Goal: Transaction & Acquisition: Purchase product/service

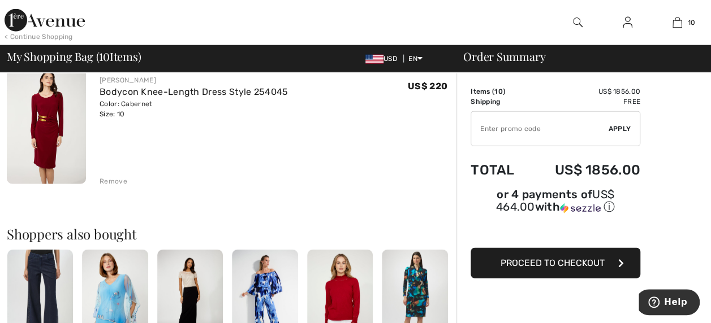
scroll to position [1328, 0]
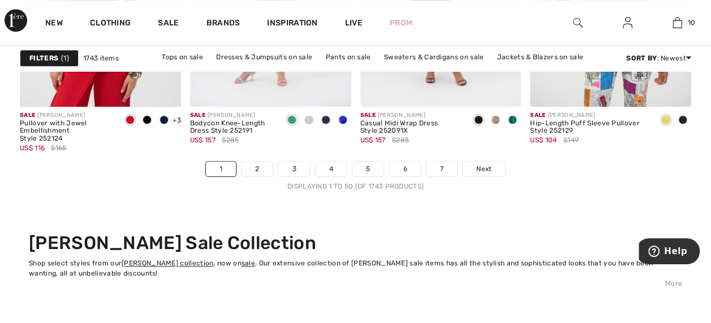
scroll to position [4655, 0]
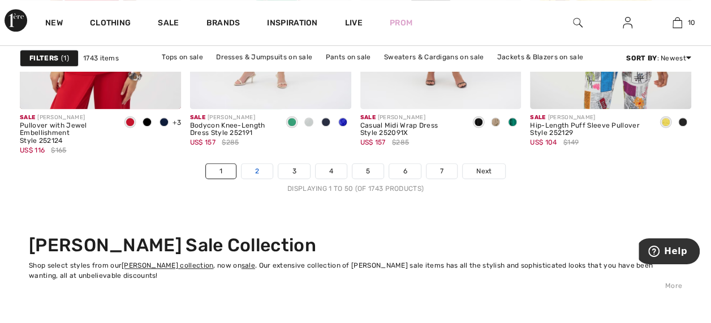
click at [258, 167] on link "2" at bounding box center [256, 171] width 31 height 15
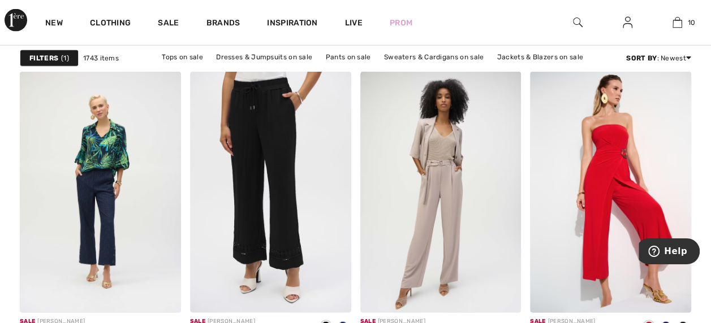
scroll to position [3448, 0]
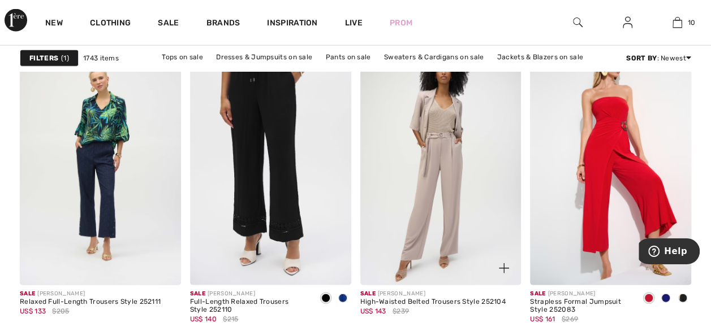
click at [448, 118] on img at bounding box center [440, 164] width 161 height 241
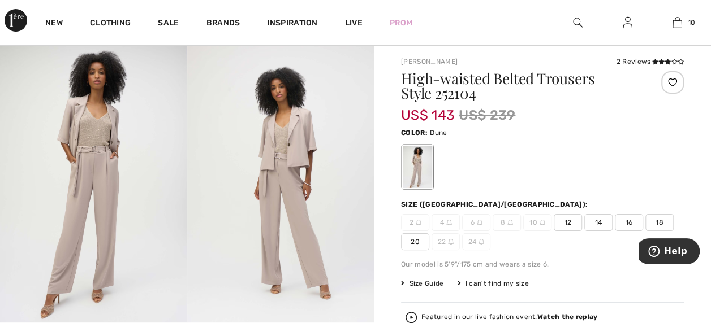
scroll to position [25, 0]
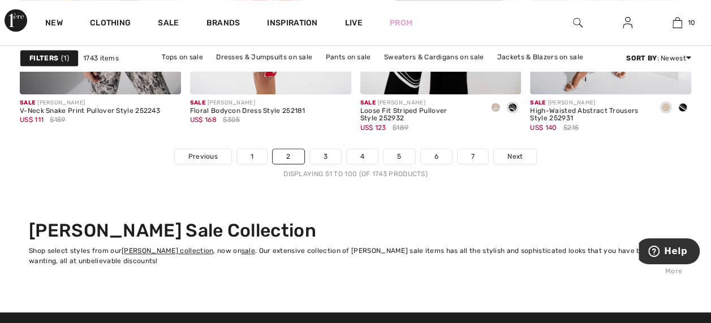
scroll to position [4665, 0]
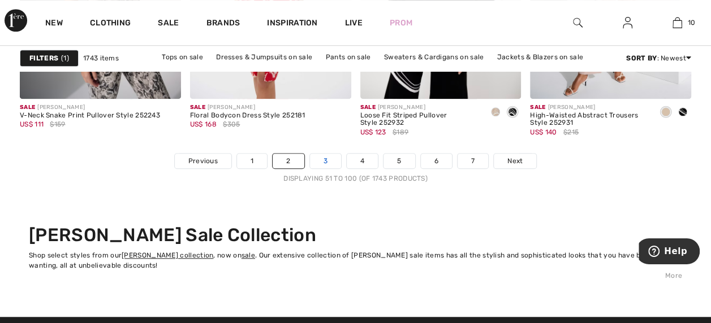
click at [323, 154] on link "3" at bounding box center [325, 161] width 31 height 15
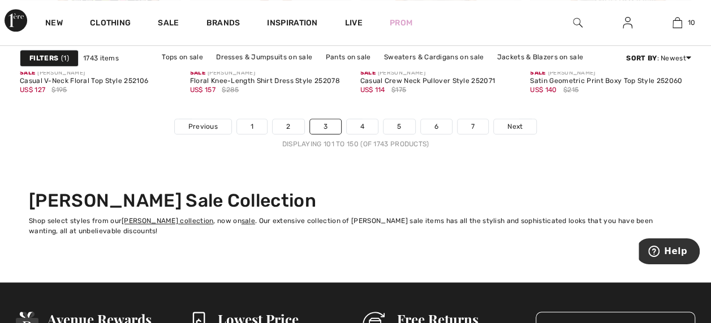
scroll to position [4700, 0]
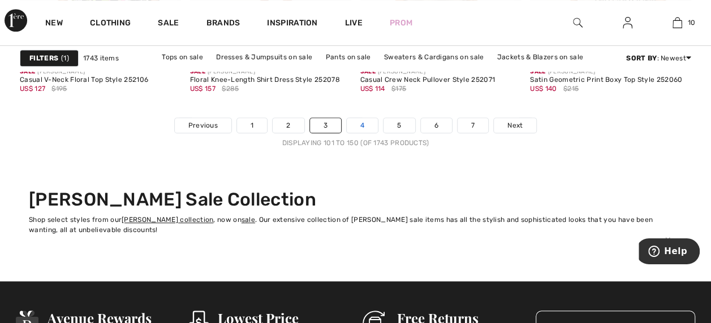
click at [360, 119] on link "4" at bounding box center [362, 125] width 31 height 15
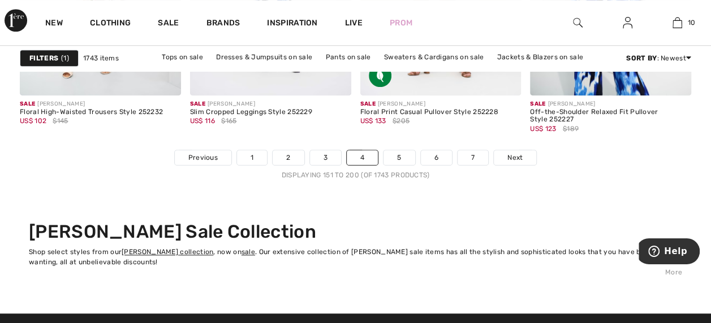
scroll to position [4669, 0]
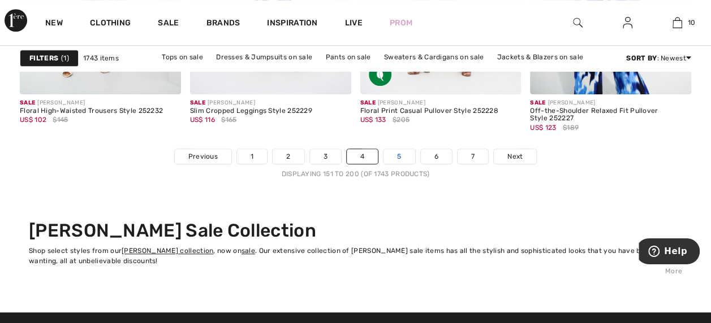
click at [398, 152] on link "5" at bounding box center [398, 156] width 31 height 15
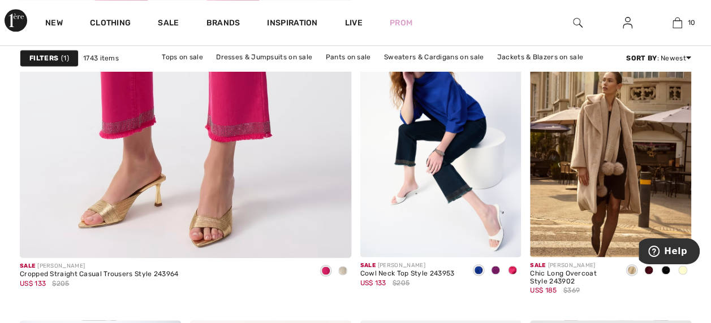
scroll to position [2871, 0]
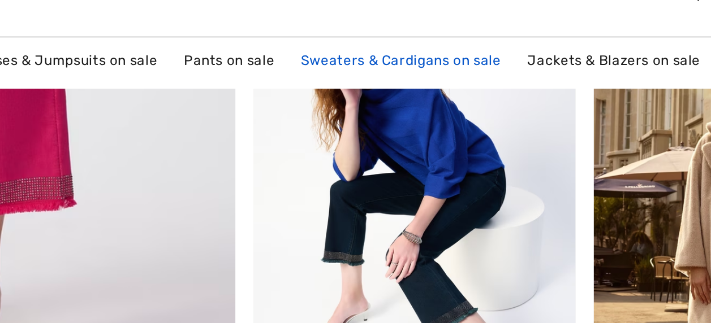
click at [440, 52] on link "Sweaters & Cardigans on sale" at bounding box center [433, 57] width 111 height 15
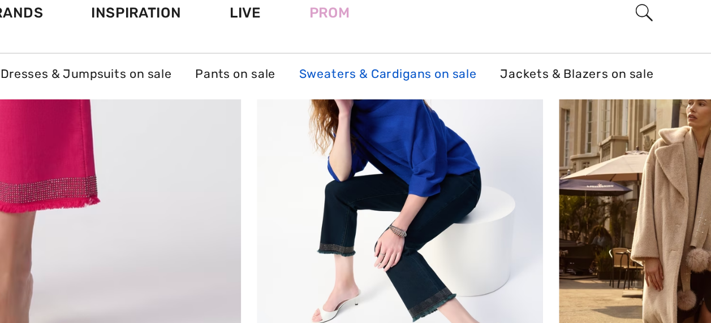
scroll to position [2874, 0]
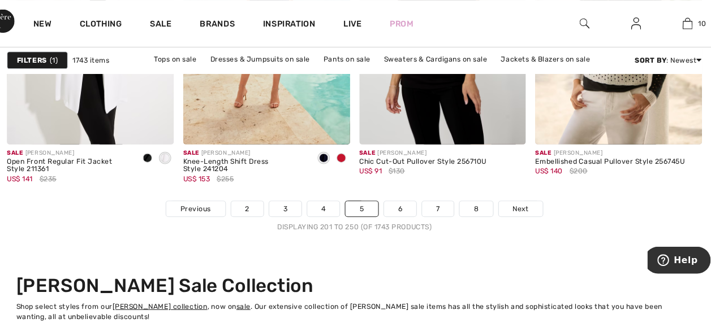
scroll to position [4607, 0]
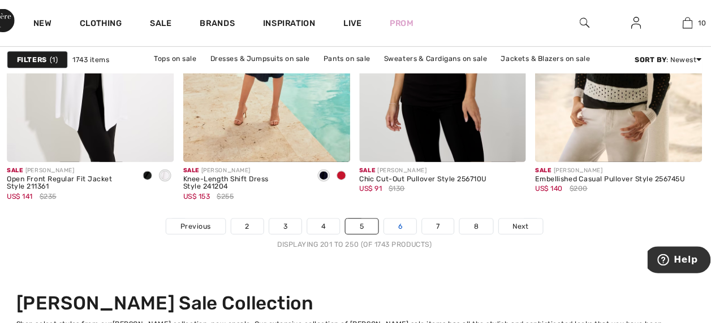
click at [394, 215] on link "6" at bounding box center [399, 219] width 31 height 15
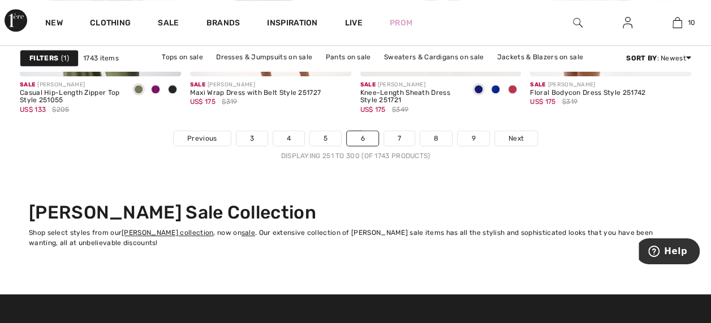
scroll to position [4682, 0]
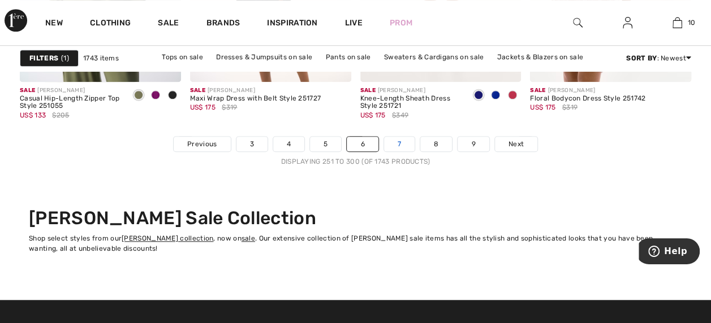
click at [399, 141] on link "7" at bounding box center [399, 144] width 31 height 15
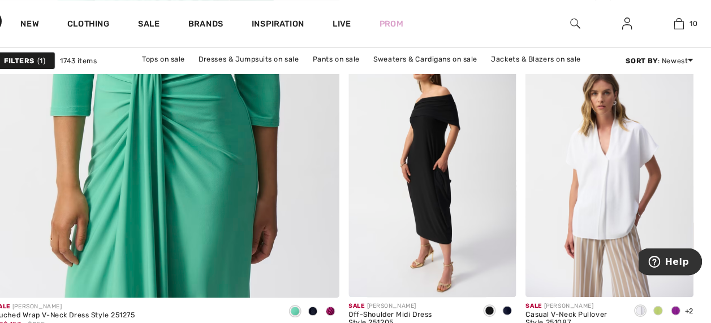
scroll to position [2820, 0]
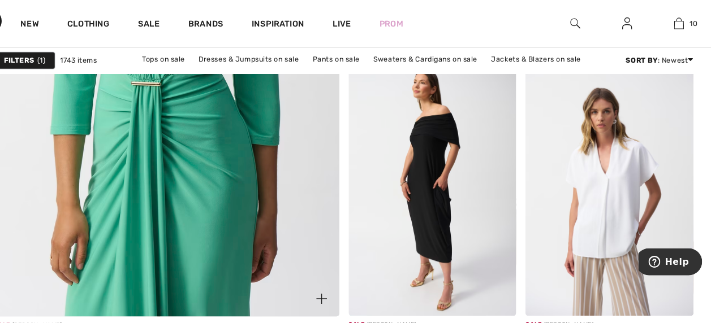
click at [251, 145] on img at bounding box center [185, 55] width 398 height 596
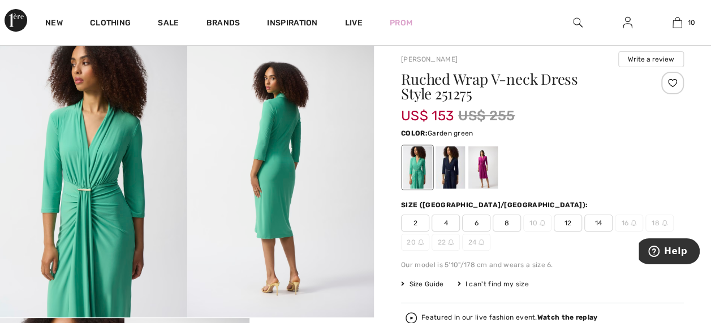
click at [527, 164] on div at bounding box center [542, 167] width 283 height 47
click at [492, 158] on div at bounding box center [482, 167] width 29 height 42
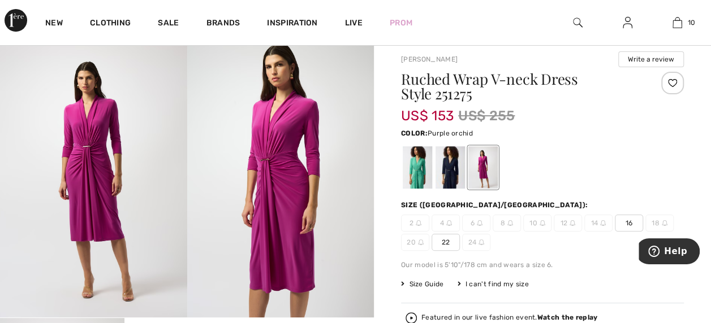
click at [457, 161] on div at bounding box center [449, 167] width 29 height 42
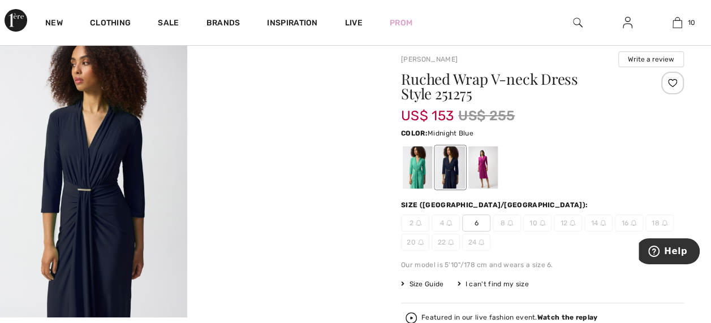
click at [451, 156] on div at bounding box center [449, 167] width 29 height 42
click at [451, 157] on div at bounding box center [449, 167] width 29 height 42
click at [486, 155] on div at bounding box center [482, 167] width 29 height 42
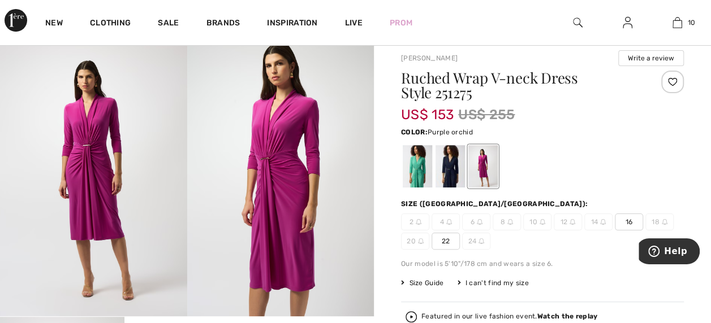
scroll to position [30, 0]
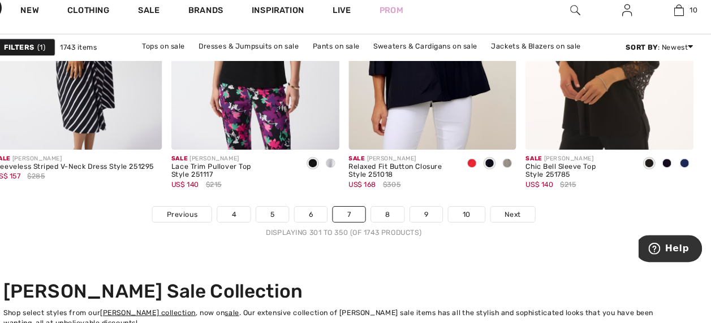
scroll to position [4622, 0]
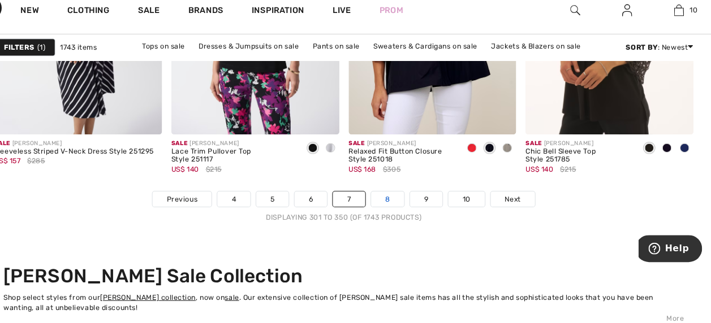
click at [396, 199] on link "8" at bounding box center [398, 204] width 32 height 15
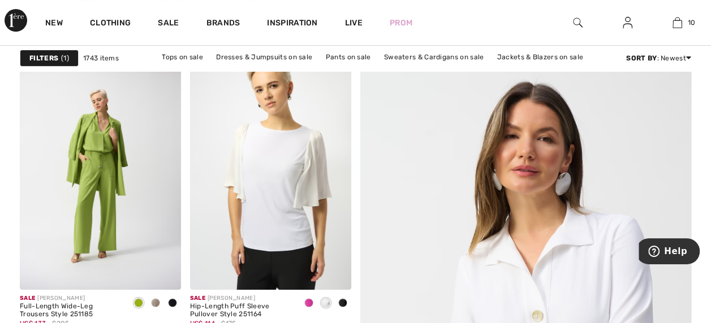
scroll to position [134, 0]
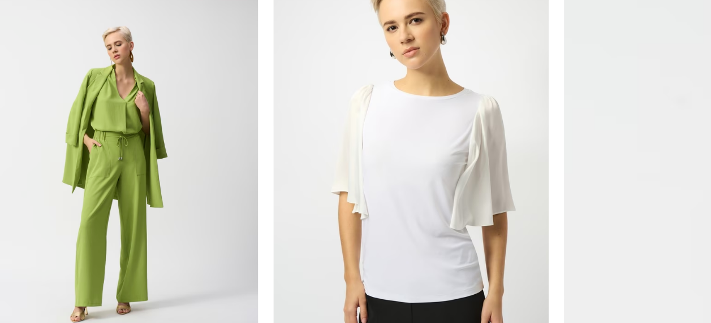
click at [107, 133] on img at bounding box center [100, 169] width 161 height 241
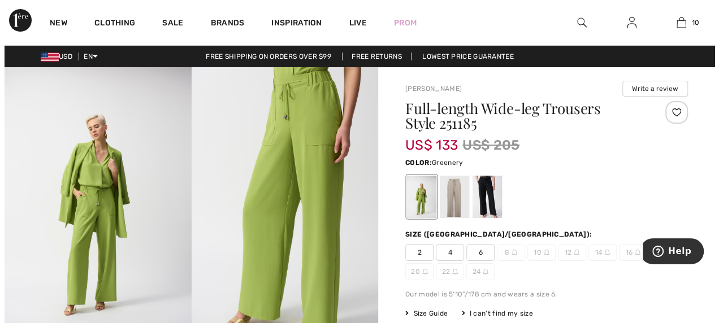
scroll to position [1, 0]
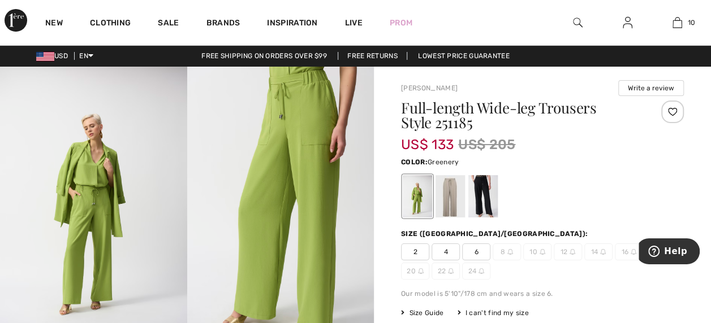
click at [93, 184] on img at bounding box center [93, 207] width 187 height 280
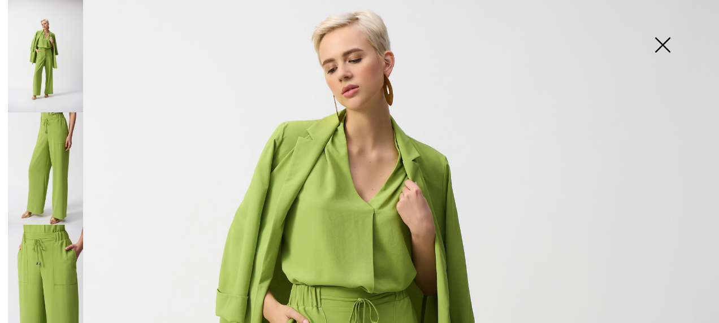
scroll to position [158, 0]
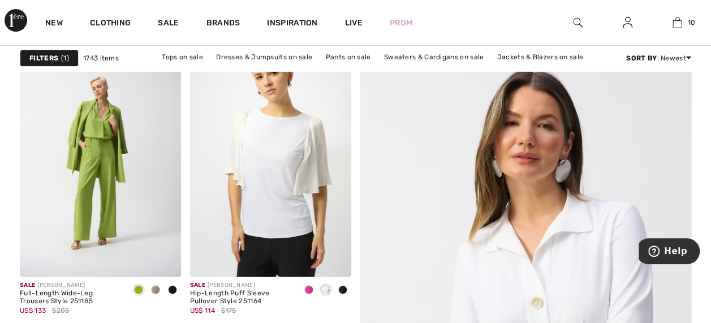
scroll to position [149, 0]
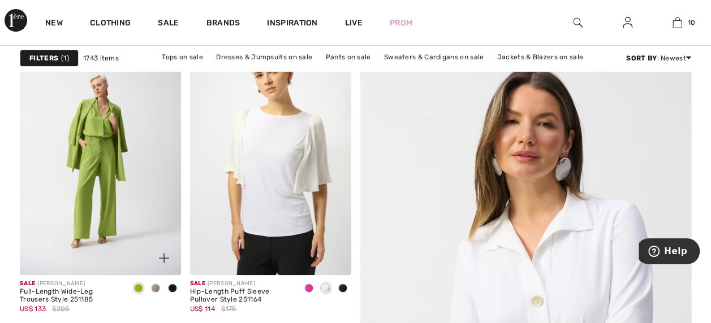
click at [110, 133] on img at bounding box center [100, 154] width 161 height 241
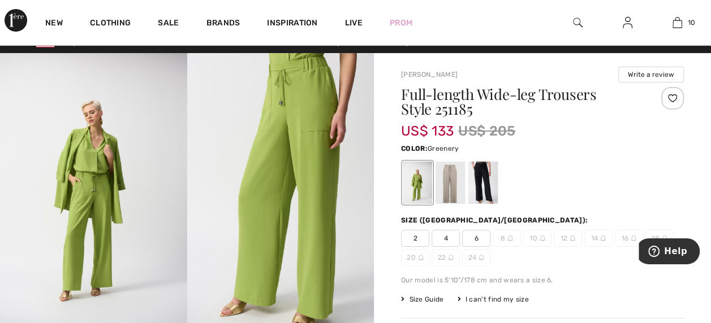
scroll to position [10, 0]
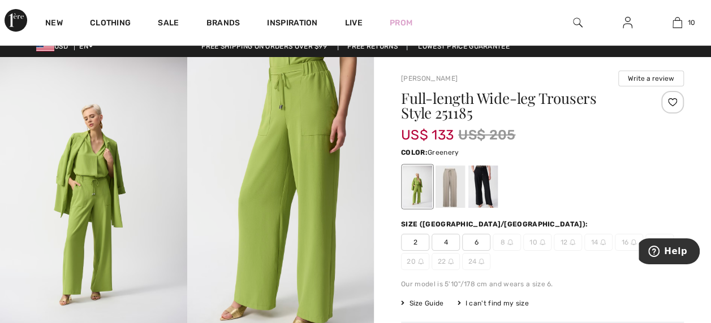
click at [481, 242] on span "6" at bounding box center [476, 242] width 28 height 17
click at [642, 253] on button "Help" at bounding box center [668, 252] width 64 height 26
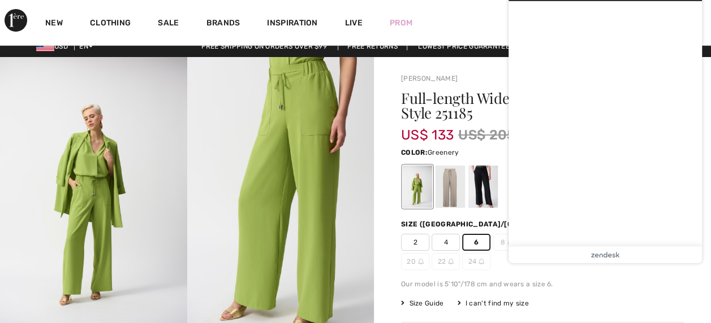
scroll to position [0, 0]
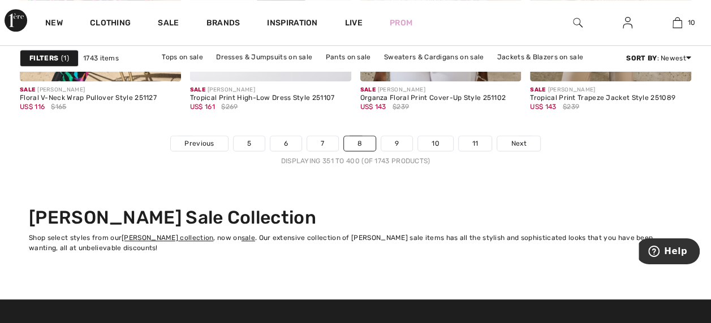
scroll to position [4678, 0]
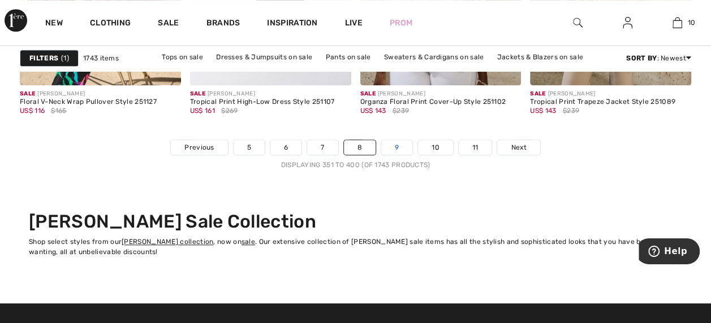
click at [400, 141] on link "9" at bounding box center [396, 147] width 31 height 15
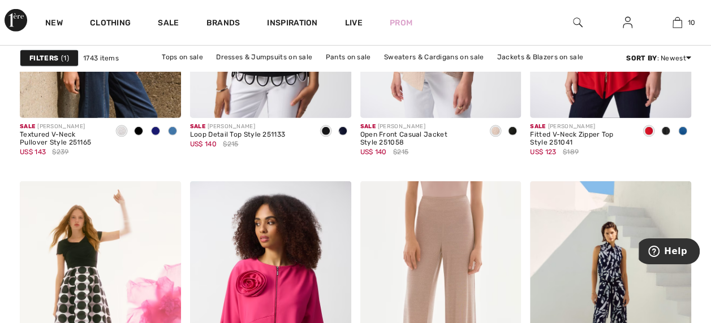
scroll to position [1679, 0]
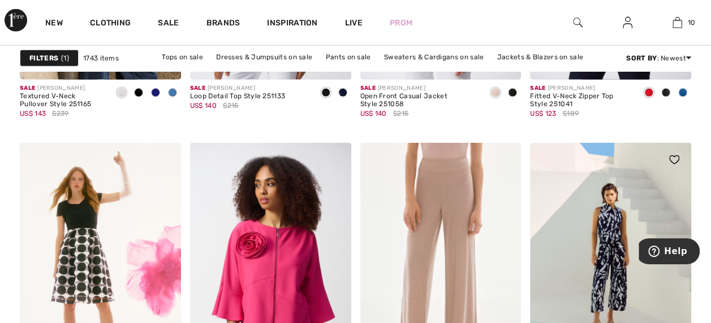
click at [653, 209] on img at bounding box center [610, 263] width 161 height 241
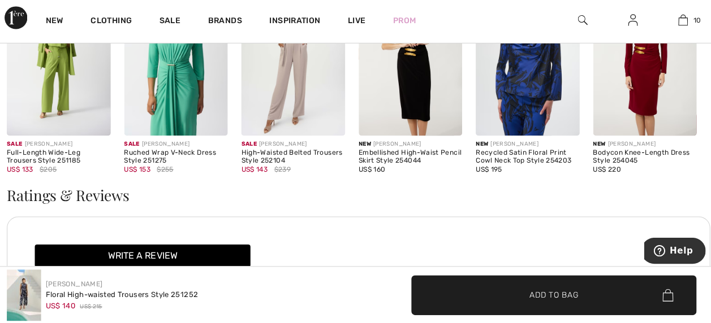
scroll to position [1653, 0]
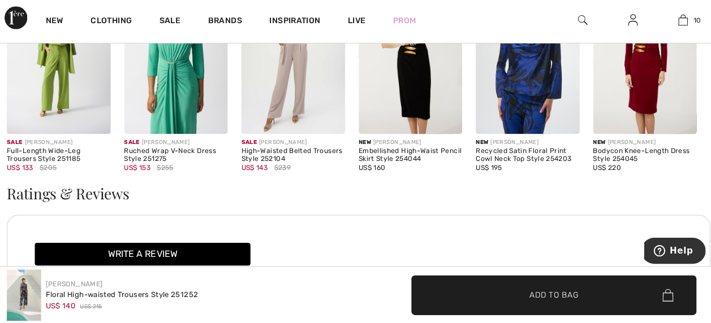
click at [605, 304] on span "✔ Added to Bag Add to Bag" at bounding box center [549, 296] width 283 height 40
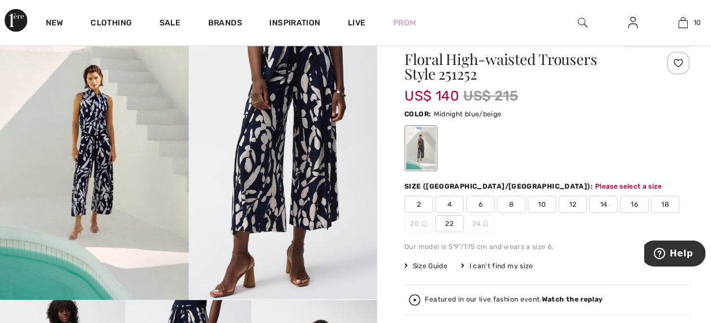
scroll to position [0, 0]
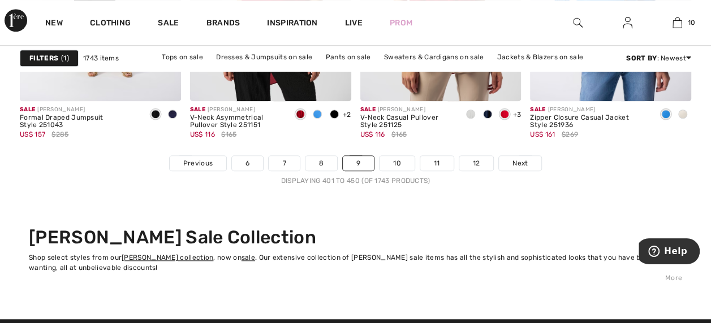
scroll to position [4662, 0]
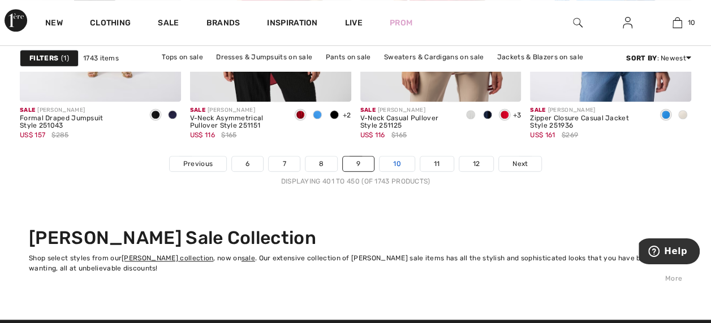
click at [396, 157] on link "10" at bounding box center [396, 164] width 35 height 15
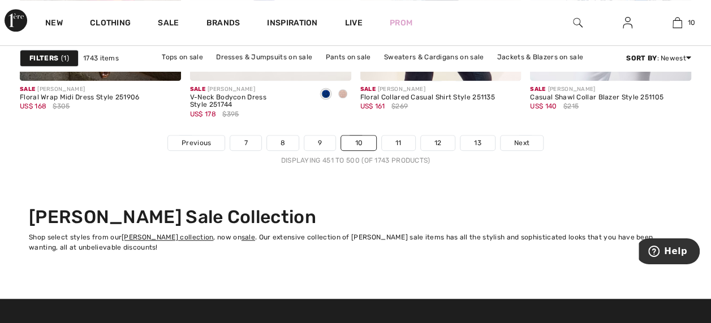
scroll to position [4680, 0]
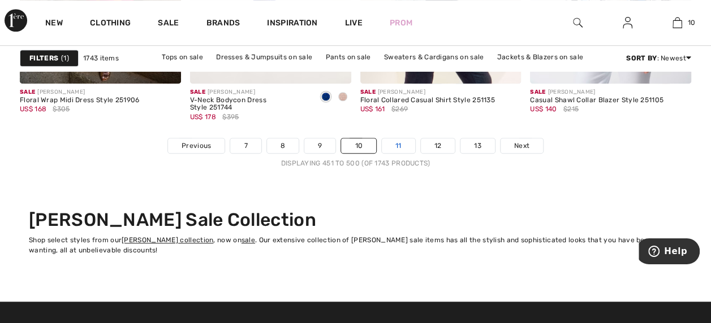
click at [397, 139] on link "11" at bounding box center [398, 146] width 33 height 15
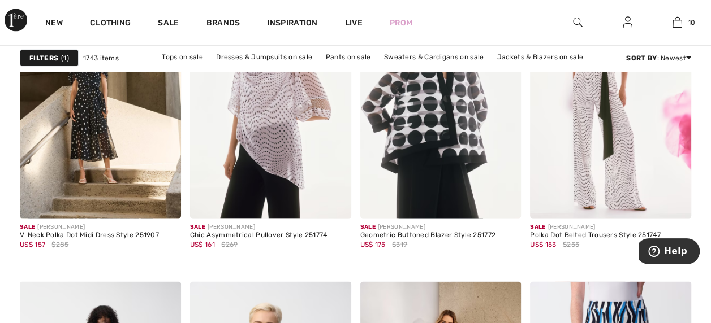
scroll to position [3208, 0]
